Goal: Complete Application Form: Complete application form

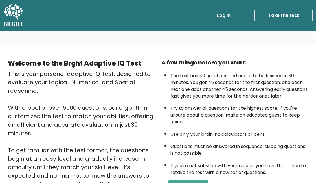
click at [273, 14] on link "Take the test" at bounding box center [284, 16] width 58 height 12
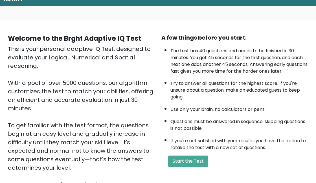
scroll to position [101, 0]
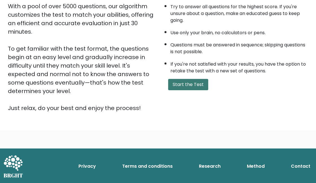
click at [193, 82] on button "Start the Test" at bounding box center [188, 84] width 40 height 11
click at [177, 81] on button "Start the Test" at bounding box center [188, 84] width 40 height 11
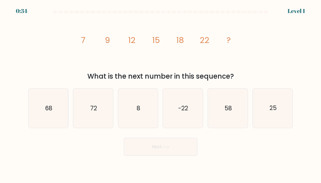
click at [268, 59] on div "image/svg+xml 7 9 12 15 18 22 ? What is the next number in this sequence?" at bounding box center [160, 49] width 271 height 66
click at [273, 106] on text "25" at bounding box center [272, 108] width 7 height 8
click at [161, 93] on input "f. 25" at bounding box center [160, 92] width 0 height 1
radio input "true"
click at [181, 147] on button "Next" at bounding box center [160, 147] width 73 height 18
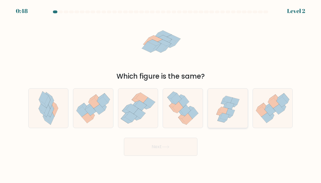
click at [223, 111] on icon at bounding box center [223, 110] width 9 height 7
click at [161, 93] on input "e." at bounding box center [160, 92] width 0 height 1
radio input "true"
click at [183, 145] on button "Next" at bounding box center [160, 147] width 73 height 18
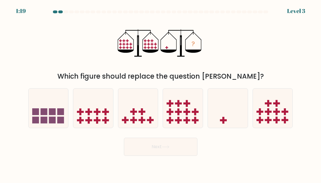
click at [248, 60] on div "? Which figure should replace the question mark?" at bounding box center [160, 49] width 271 height 66
click at [224, 110] on icon at bounding box center [228, 108] width 40 height 33
click at [161, 93] on input "e." at bounding box center [160, 92] width 0 height 1
radio input "true"
click at [168, 145] on button "Next" at bounding box center [160, 147] width 73 height 18
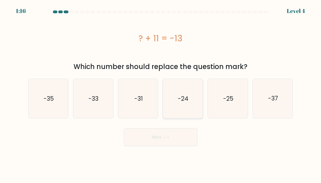
click at [176, 97] on icon "-24" at bounding box center [182, 98] width 39 height 39
click at [161, 93] on input "d. -24" at bounding box center [160, 92] width 0 height 1
radio input "true"
click at [164, 137] on icon at bounding box center [166, 137] width 8 height 3
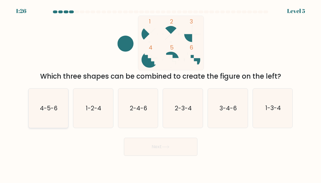
click at [53, 104] on text "4-5-6" at bounding box center [49, 108] width 18 height 8
click at [160, 93] on input "a. 4-5-6" at bounding box center [160, 92] width 0 height 1
radio input "true"
click at [142, 145] on button "Next" at bounding box center [160, 147] width 73 height 18
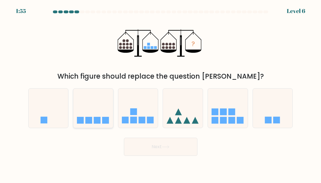
click at [101, 104] on icon at bounding box center [93, 108] width 40 height 33
click at [160, 93] on input "b." at bounding box center [160, 92] width 0 height 1
radio input "true"
click at [148, 147] on button "Next" at bounding box center [160, 147] width 73 height 18
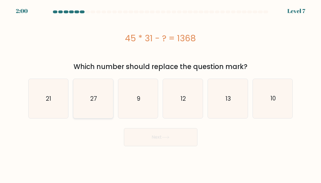
click at [81, 107] on icon "27" at bounding box center [92, 98] width 39 height 39
click at [160, 93] on input "b. 27" at bounding box center [160, 92] width 0 height 1
radio input "true"
click at [139, 131] on button "Next" at bounding box center [160, 137] width 73 height 18
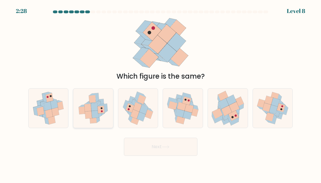
click at [103, 113] on icon at bounding box center [100, 110] width 7 height 8
click at [160, 93] on input "b." at bounding box center [160, 92] width 0 height 1
radio input "true"
click at [141, 144] on button "Next" at bounding box center [160, 147] width 73 height 18
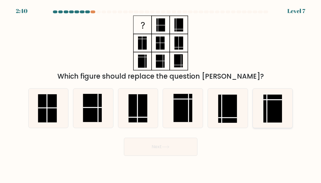
click at [262, 101] on icon at bounding box center [272, 107] width 39 height 39
click at [161, 93] on input "f." at bounding box center [160, 92] width 0 height 1
radio input "true"
click at [167, 142] on button "Next" at bounding box center [160, 147] width 73 height 18
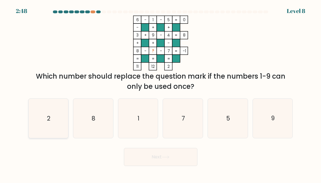
click at [58, 110] on icon "2" at bounding box center [48, 118] width 39 height 39
click at [160, 93] on input "a. 2" at bounding box center [160, 92] width 0 height 1
radio input "true"
click at [137, 158] on button "Next" at bounding box center [160, 157] width 73 height 18
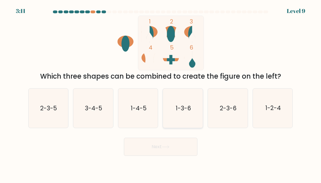
click at [179, 111] on text "1-3-6" at bounding box center [182, 108] width 15 height 8
click at [161, 93] on input "d. 1-3-6" at bounding box center [160, 92] width 0 height 1
radio input "true"
click at [162, 144] on button "Next" at bounding box center [160, 147] width 73 height 18
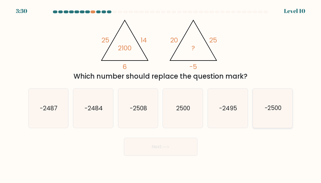
click at [271, 114] on icon "-2500" at bounding box center [272, 107] width 39 height 39
click at [161, 93] on input "f. -2500" at bounding box center [160, 92] width 0 height 1
radio input "true"
click at [192, 140] on button "Next" at bounding box center [160, 147] width 73 height 18
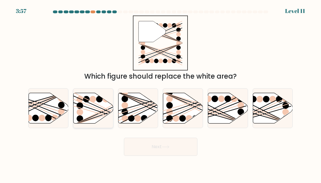
click at [103, 107] on icon at bounding box center [93, 108] width 40 height 31
click at [160, 93] on input "b." at bounding box center [160, 92] width 0 height 1
radio input "true"
click at [162, 149] on button "Next" at bounding box center [160, 147] width 73 height 18
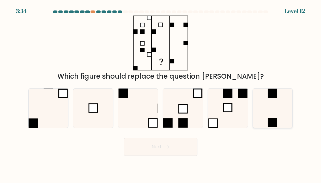
click at [267, 107] on icon at bounding box center [272, 107] width 39 height 39
click at [161, 93] on input "f." at bounding box center [160, 92] width 0 height 1
radio input "true"
click at [168, 141] on button "Next" at bounding box center [160, 147] width 73 height 18
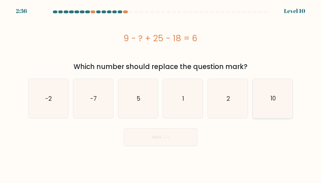
click at [268, 94] on icon "10" at bounding box center [272, 98] width 39 height 39
click at [161, 93] on input "f. 10" at bounding box center [160, 92] width 0 height 1
radio input "true"
drag, startPoint x: 164, startPoint y: 142, endPoint x: 167, endPoint y: 140, distance: 3.7
click at [164, 142] on button "Next" at bounding box center [160, 137] width 73 height 18
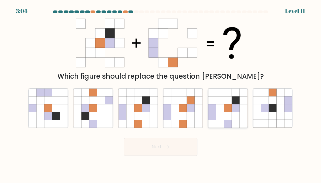
click at [218, 114] on icon at bounding box center [220, 116] width 8 height 8
click at [161, 93] on input "e." at bounding box center [160, 92] width 0 height 1
radio input "true"
click at [147, 112] on icon at bounding box center [146, 108] width 8 height 8
click at [160, 93] on input "c." at bounding box center [160, 92] width 0 height 1
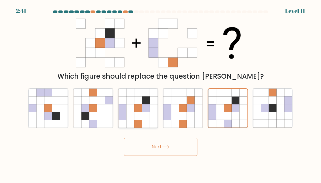
radio input "true"
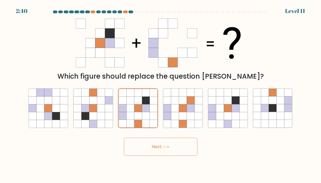
click at [162, 142] on button "Next" at bounding box center [160, 147] width 73 height 18
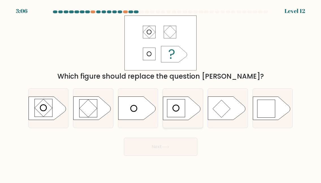
click at [181, 110] on rect at bounding box center [176, 108] width 18 height 18
click at [161, 93] on input "d." at bounding box center [160, 92] width 0 height 1
radio input "true"
click at [175, 138] on button "Next" at bounding box center [160, 147] width 73 height 18
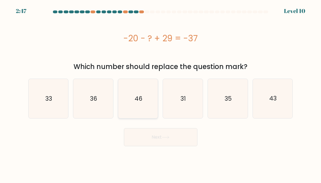
click at [136, 94] on icon "46" at bounding box center [137, 98] width 39 height 39
click at [160, 93] on input "c. 46" at bounding box center [160, 92] width 0 height 1
radio input "true"
click at [152, 138] on button "Next" at bounding box center [160, 137] width 73 height 18
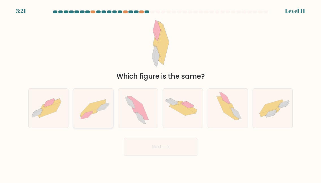
click at [93, 110] on icon at bounding box center [88, 113] width 16 height 8
click at [160, 93] on input "b." at bounding box center [160, 92] width 0 height 1
radio input "true"
click at [152, 148] on button "Next" at bounding box center [160, 147] width 73 height 18
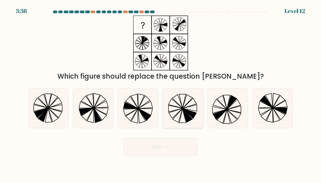
click at [175, 102] on icon at bounding box center [182, 107] width 39 height 39
click at [161, 93] on input "d." at bounding box center [160, 92] width 0 height 1
radio input "true"
click at [153, 147] on button "Next" at bounding box center [160, 147] width 73 height 18
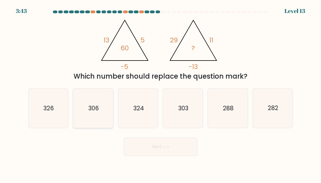
click at [109, 110] on icon "306" at bounding box center [92, 107] width 39 height 39
click at [160, 93] on input "b. 306" at bounding box center [160, 92] width 0 height 1
radio input "true"
click at [154, 141] on button "Next" at bounding box center [160, 147] width 73 height 18
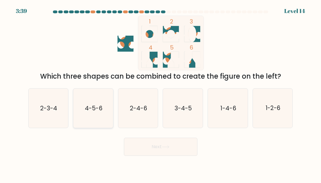
drag, startPoint x: 90, startPoint y: 108, endPoint x: 104, endPoint y: 114, distance: 15.2
click at [90, 108] on text "4-5-6" at bounding box center [94, 108] width 18 height 8
click at [160, 93] on input "b. 4-5-6" at bounding box center [160, 92] width 0 height 1
radio input "true"
click at [161, 144] on button "Next" at bounding box center [160, 147] width 73 height 18
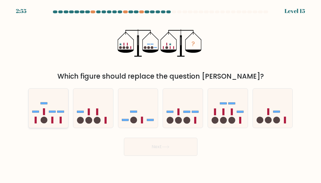
click at [53, 118] on rect at bounding box center [52, 120] width 2 height 7
click at [160, 93] on input "a." at bounding box center [160, 92] width 0 height 1
radio input "true"
click at [143, 148] on button "Next" at bounding box center [160, 147] width 73 height 18
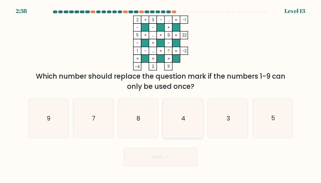
click at [180, 121] on icon "4" at bounding box center [182, 118] width 39 height 39
click at [161, 93] on input "d. 4" at bounding box center [160, 92] width 0 height 1
radio input "true"
click at [171, 153] on button "Next" at bounding box center [160, 157] width 73 height 18
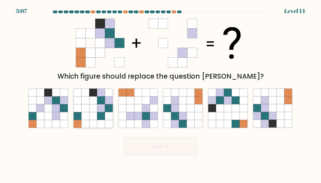
drag, startPoint x: 103, startPoint y: 110, endPoint x: 103, endPoint y: 119, distance: 9.0
click at [103, 111] on icon at bounding box center [101, 108] width 8 height 8
click at [160, 93] on input "b." at bounding box center [160, 92] width 0 height 1
radio input "true"
click at [158, 145] on button "Next" at bounding box center [160, 147] width 73 height 18
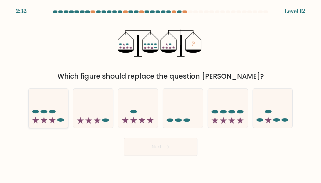
click at [47, 117] on icon at bounding box center [49, 108] width 40 height 33
click at [160, 93] on input "a." at bounding box center [160, 92] width 0 height 1
radio input "true"
click at [150, 155] on button "Next" at bounding box center [160, 147] width 73 height 18
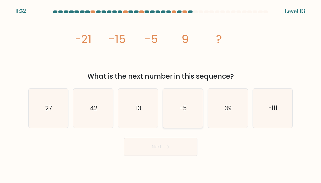
drag, startPoint x: 145, startPoint y: 94, endPoint x: 170, endPoint y: 111, distance: 30.3
click at [145, 95] on icon "13" at bounding box center [137, 107] width 39 height 39
click at [160, 93] on input "c. 13" at bounding box center [160, 92] width 0 height 1
radio input "true"
click at [190, 152] on button "Next" at bounding box center [160, 147] width 73 height 18
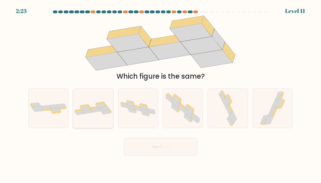
drag, startPoint x: 89, startPoint y: 100, endPoint x: 112, endPoint y: 119, distance: 29.7
click at [89, 101] on div at bounding box center [93, 108] width 40 height 40
click at [160, 93] on input "b." at bounding box center [160, 92] width 0 height 1
radio input "true"
click at [157, 141] on button "Next" at bounding box center [160, 147] width 73 height 18
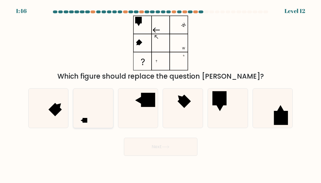
click at [86, 117] on icon at bounding box center [92, 107] width 39 height 39
click at [160, 93] on input "b." at bounding box center [160, 92] width 0 height 1
radio input "true"
click at [158, 143] on button "Next" at bounding box center [160, 147] width 73 height 18
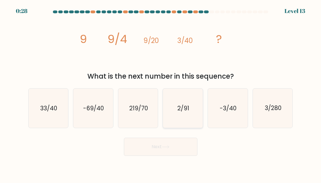
click at [188, 105] on text "2/91" at bounding box center [183, 108] width 12 height 8
click at [161, 93] on input "d. 2/91" at bounding box center [160, 92] width 0 height 1
radio input "true"
click at [229, 105] on text "-3/40" at bounding box center [228, 108] width 17 height 8
click at [161, 93] on input "e. -3/40" at bounding box center [160, 92] width 0 height 1
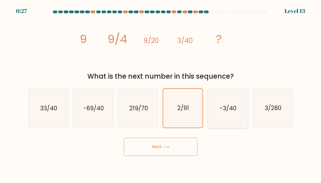
radio input "true"
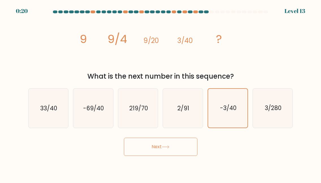
click at [183, 144] on button "Next" at bounding box center [160, 147] width 73 height 18
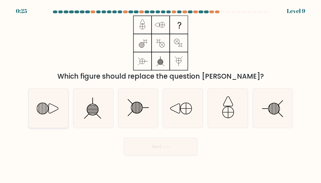
click at [43, 110] on line at bounding box center [43, 108] width 0 height 11
click at [160, 93] on input "a." at bounding box center [160, 92] width 0 height 1
radio input "true"
click at [149, 150] on button "Next" at bounding box center [160, 147] width 73 height 18
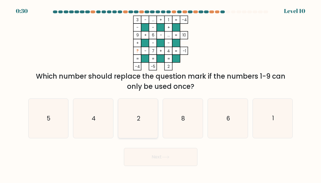
click at [150, 122] on icon "2" at bounding box center [137, 118] width 39 height 39
click at [160, 93] on input "c. 2" at bounding box center [160, 92] width 0 height 1
radio input "true"
click at [152, 156] on button "Next" at bounding box center [160, 157] width 73 height 18
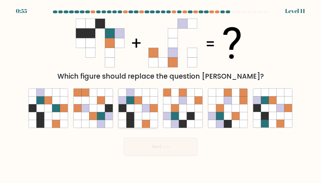
click at [134, 119] on icon at bounding box center [130, 116] width 8 height 8
click at [160, 93] on input "c." at bounding box center [160, 92] width 0 height 1
radio input "true"
click at [150, 143] on button "Next" at bounding box center [160, 147] width 73 height 18
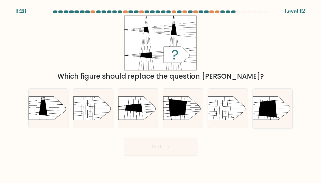
click at [263, 110] on icon at bounding box center [267, 109] width 18 height 18
click at [161, 93] on input "f." at bounding box center [160, 92] width 0 height 1
radio input "true"
click at [158, 145] on button "Next" at bounding box center [160, 147] width 73 height 18
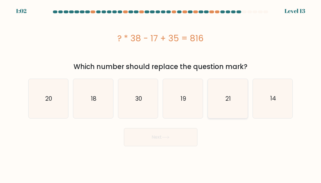
click at [223, 105] on icon "21" at bounding box center [227, 98] width 39 height 39
click at [161, 93] on input "e. 21" at bounding box center [160, 92] width 0 height 1
radio input "true"
drag, startPoint x: 174, startPoint y: 127, endPoint x: 171, endPoint y: 134, distance: 8.0
click at [174, 127] on div "Next" at bounding box center [160, 135] width 271 height 21
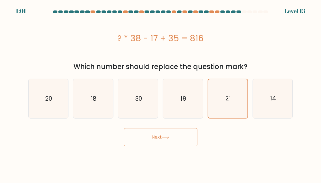
click at [171, 134] on button "Next" at bounding box center [160, 137] width 73 height 18
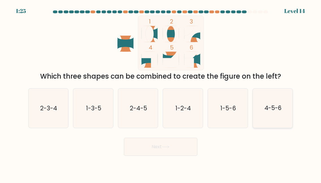
click at [265, 113] on icon "4-5-6" at bounding box center [272, 107] width 39 height 39
click at [161, 93] on input "f. 4-5-6" at bounding box center [160, 92] width 0 height 1
radio input "true"
click at [186, 138] on button "Next" at bounding box center [160, 147] width 73 height 18
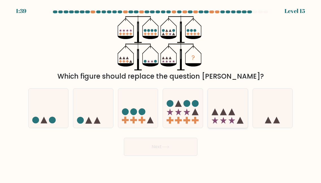
click at [220, 119] on icon at bounding box center [228, 108] width 40 height 33
click at [161, 93] on input "e." at bounding box center [160, 92] width 0 height 1
radio input "true"
click at [186, 143] on button "Next" at bounding box center [160, 147] width 73 height 18
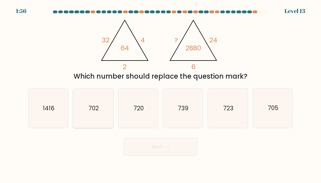
click at [97, 106] on text "702" at bounding box center [93, 108] width 10 height 8
click at [160, 93] on input "b. 702" at bounding box center [160, 92] width 0 height 1
radio input "true"
click at [156, 142] on button "Next" at bounding box center [160, 147] width 73 height 18
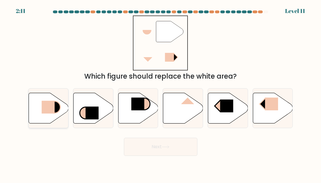
click at [61, 109] on icon at bounding box center [49, 108] width 40 height 31
click at [160, 93] on input "a." at bounding box center [160, 92] width 0 height 1
radio input "true"
click at [164, 144] on button "Next" at bounding box center [160, 147] width 73 height 18
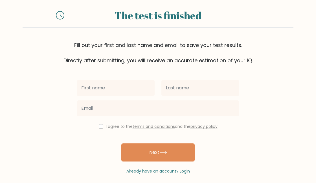
scroll to position [16, 0]
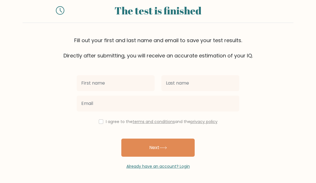
click at [107, 87] on input "text" at bounding box center [116, 83] width 78 height 16
type input "j"
type input "[DEMOGRAPHIC_DATA]"
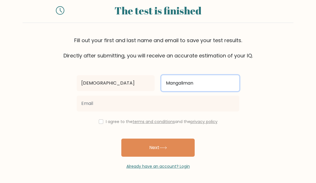
type input "Mangaliman"
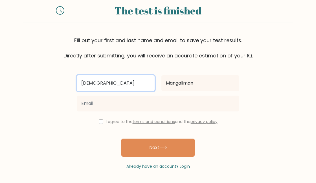
click at [107, 86] on input "[DEMOGRAPHIC_DATA]" at bounding box center [116, 83] width 78 height 16
type input "[DEMOGRAPHIC_DATA] III"
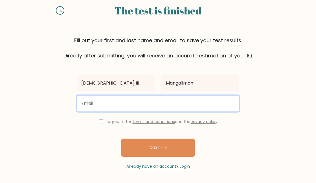
click at [92, 101] on input "email" at bounding box center [158, 103] width 163 height 16
type input "[EMAIL_ADDRESS][DOMAIN_NAME]"
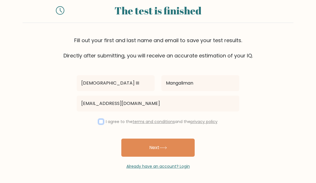
drag, startPoint x: 100, startPoint y: 122, endPoint x: 121, endPoint y: 135, distance: 25.1
click at [100, 122] on input "checkbox" at bounding box center [101, 121] width 5 height 5
checkbox input "true"
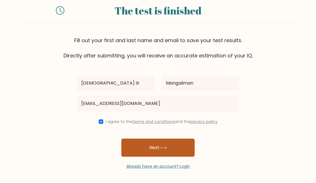
click at [152, 145] on button "Next" at bounding box center [157, 147] width 73 height 18
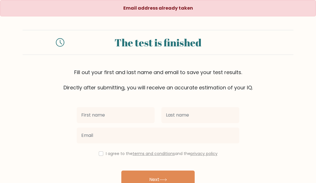
click at [123, 117] on input "text" at bounding box center [116, 115] width 78 height 16
type input "[DEMOGRAPHIC_DATA] III"
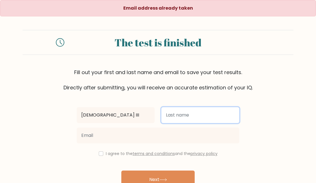
click at [188, 115] on input "text" at bounding box center [201, 115] width 78 height 16
type input "Mangaliman"
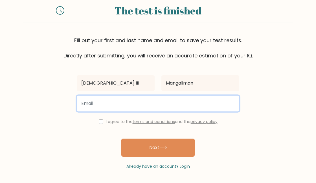
click at [142, 105] on input "email" at bounding box center [158, 103] width 163 height 16
drag, startPoint x: 107, startPoint y: 103, endPoint x: 115, endPoint y: 107, distance: 9.6
click at [109, 104] on input "[EMAIL_ADDRESS][DOMAIN_NAME]" at bounding box center [158, 103] width 163 height 16
type input "[EMAIL_ADDRESS][DOMAIN_NAME]"
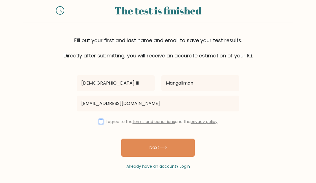
click at [99, 121] on input "checkbox" at bounding box center [101, 121] width 5 height 5
checkbox input "true"
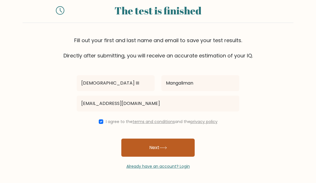
click at [153, 144] on button "Next" at bounding box center [157, 147] width 73 height 18
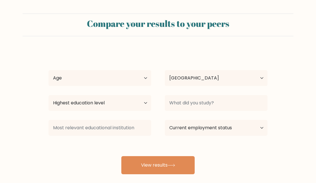
select select "PH"
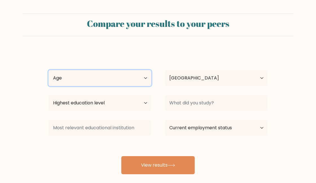
click at [137, 80] on select "Age Under [DEMOGRAPHIC_DATA] [DEMOGRAPHIC_DATA] [DEMOGRAPHIC_DATA] [DEMOGRAPHIC…" at bounding box center [100, 78] width 103 height 16
select select "35_44"
click at [49, 70] on select "Age Under [DEMOGRAPHIC_DATA] [DEMOGRAPHIC_DATA] [DEMOGRAPHIC_DATA] [DEMOGRAPHIC…" at bounding box center [100, 78] width 103 height 16
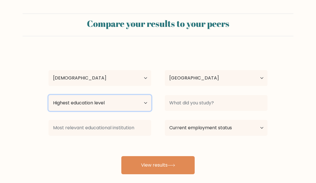
click at [144, 101] on select "Highest education level No schooling Primary Lower Secondary Upper Secondary Oc…" at bounding box center [100, 103] width 103 height 16
select select "occupation_specific"
click at [49, 95] on select "Highest education level No schooling Primary Lower Secondary Upper Secondary Oc…" at bounding box center [100, 103] width 103 height 16
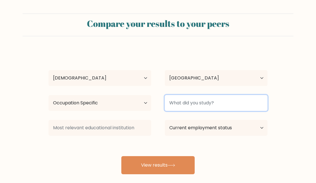
click at [225, 103] on input at bounding box center [216, 103] width 103 height 16
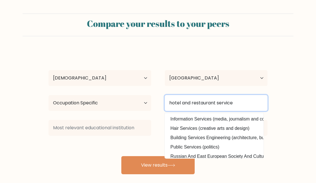
type input "hotel and restaurant service"
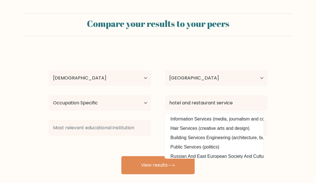
click at [285, 137] on form "Compare your results to your peers Jesus III Mangaliman Age Under 18 years old …" at bounding box center [158, 94] width 316 height 160
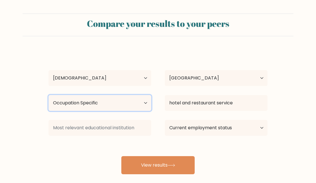
click at [119, 105] on select "Highest education level No schooling Primary Lower Secondary Upper Secondary Oc…" at bounding box center [100, 103] width 103 height 16
select select "upper_secondary"
click at [49, 95] on select "Highest education level No schooling Primary Lower Secondary Upper Secondary Oc…" at bounding box center [100, 103] width 103 height 16
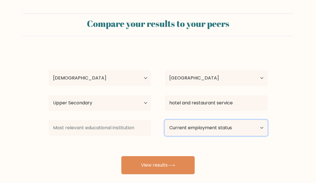
click at [230, 126] on select "Current employment status Employed Student Retired Other / prefer not to answer" at bounding box center [216, 128] width 103 height 16
select select "employed"
click at [165, 120] on select "Current employment status Employed Student Retired Other / prefer not to answer" at bounding box center [216, 128] width 103 height 16
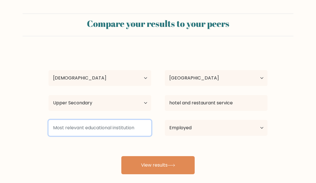
click at [129, 127] on input at bounding box center [100, 128] width 103 height 16
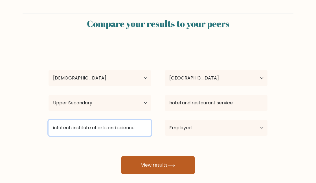
type input "infotech institute of arts and science"
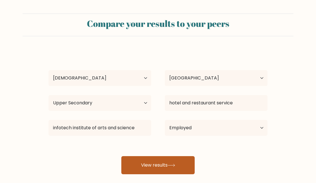
click at [175, 162] on button "View results" at bounding box center [157, 165] width 73 height 18
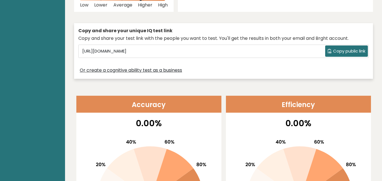
scroll to position [170, 0]
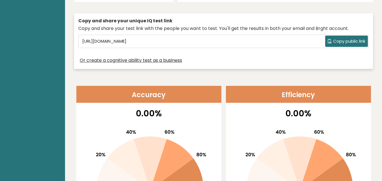
click at [316, 36] on button "Copy public link" at bounding box center [346, 41] width 43 height 11
